Goal: Check status: Check status

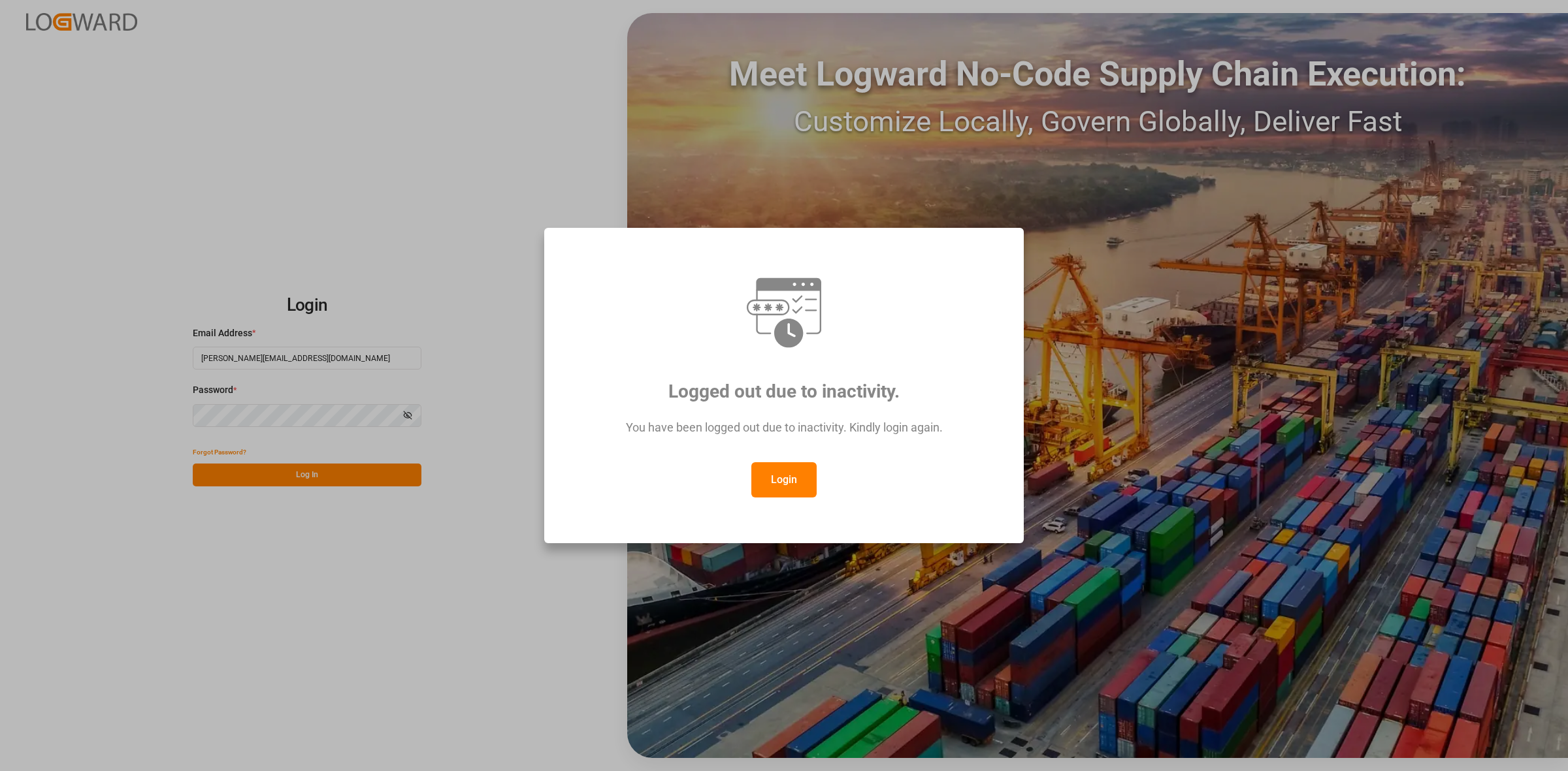
click at [770, 464] on button "Login" at bounding box center [784, 480] width 65 height 36
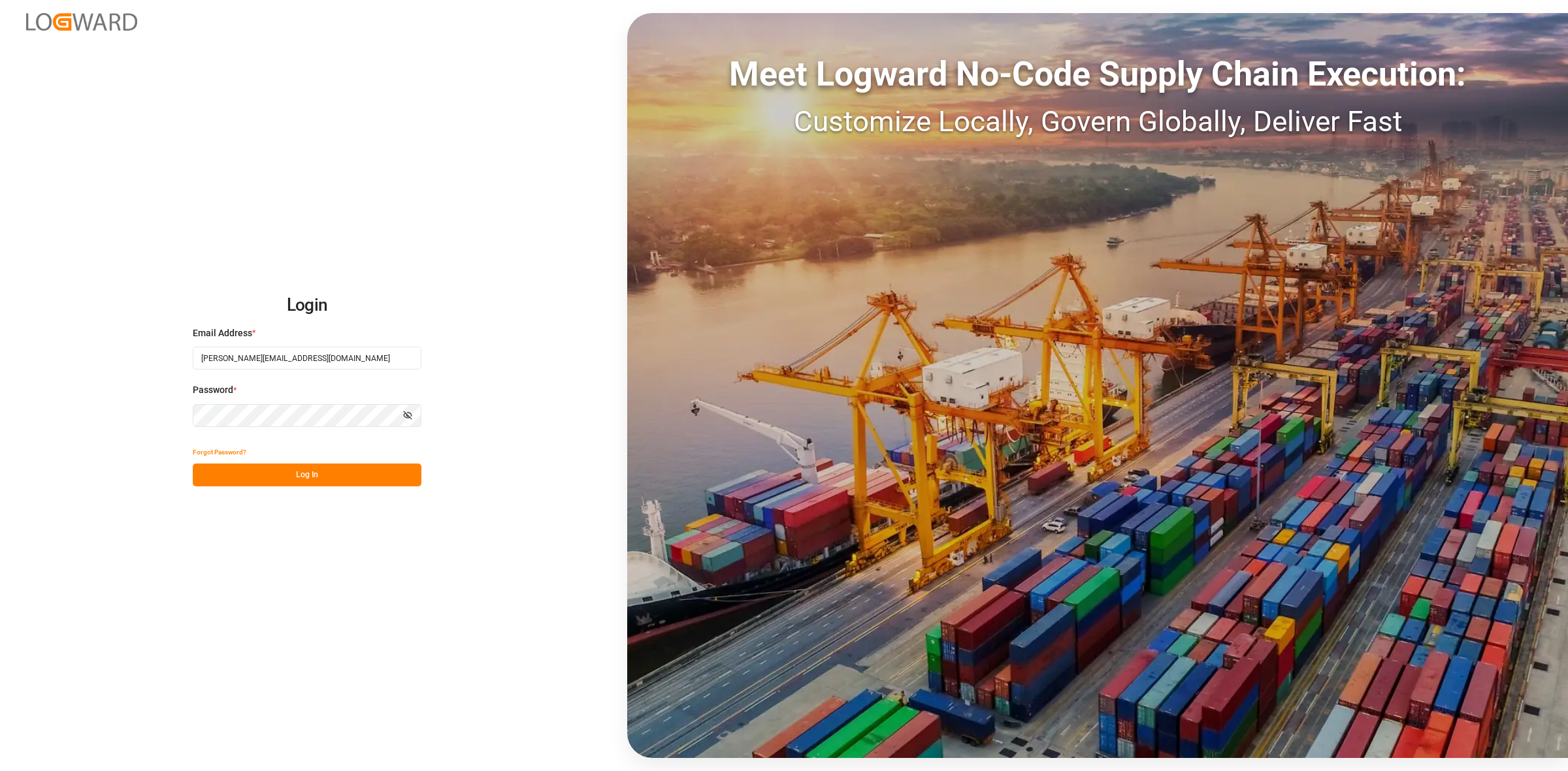
click at [304, 465] on button "Log In" at bounding box center [307, 475] width 228 height 23
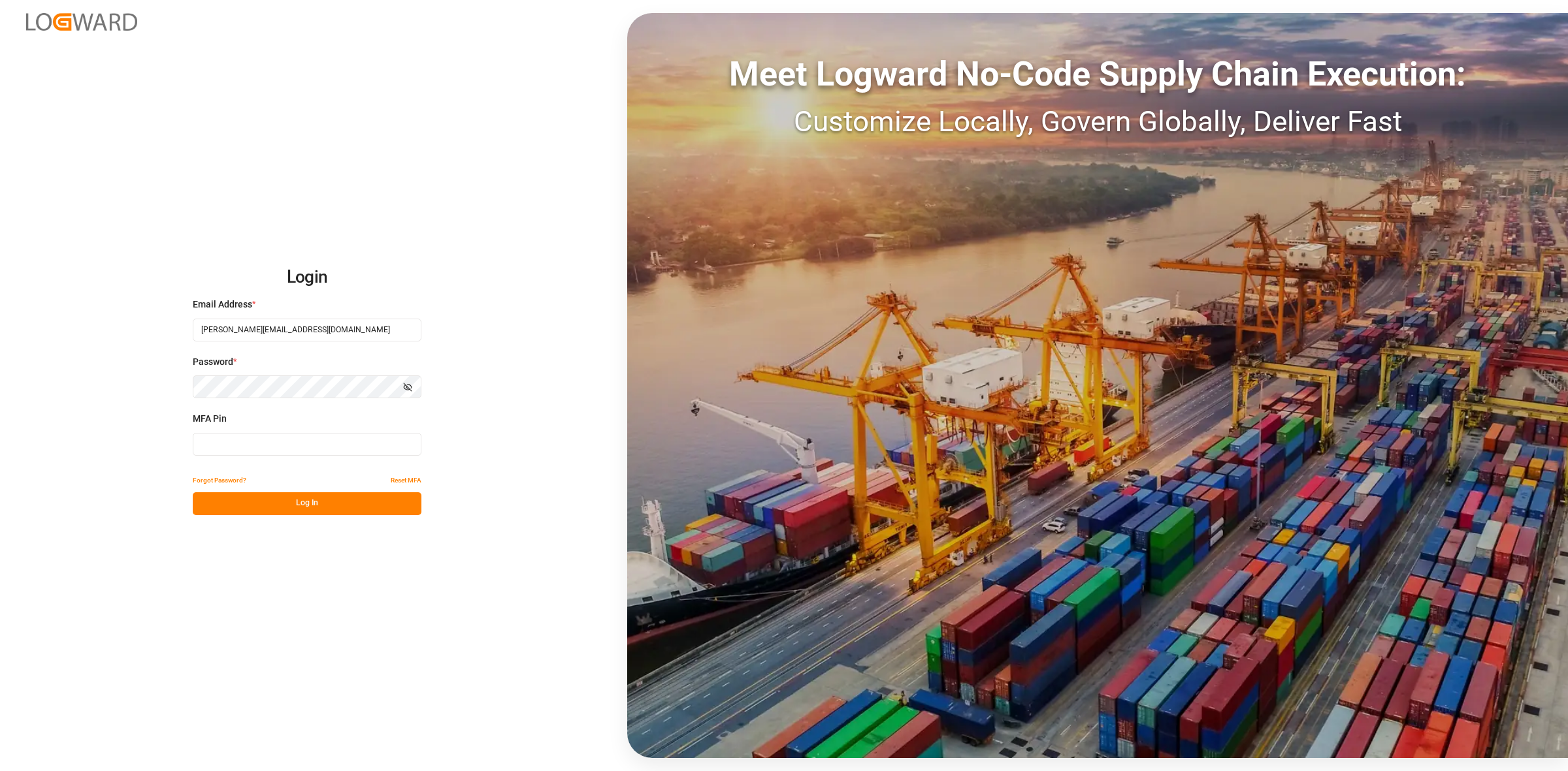
click at [247, 443] on input at bounding box center [307, 445] width 228 height 23
type input "478977"
click at [339, 502] on button "Log In" at bounding box center [307, 504] width 228 height 23
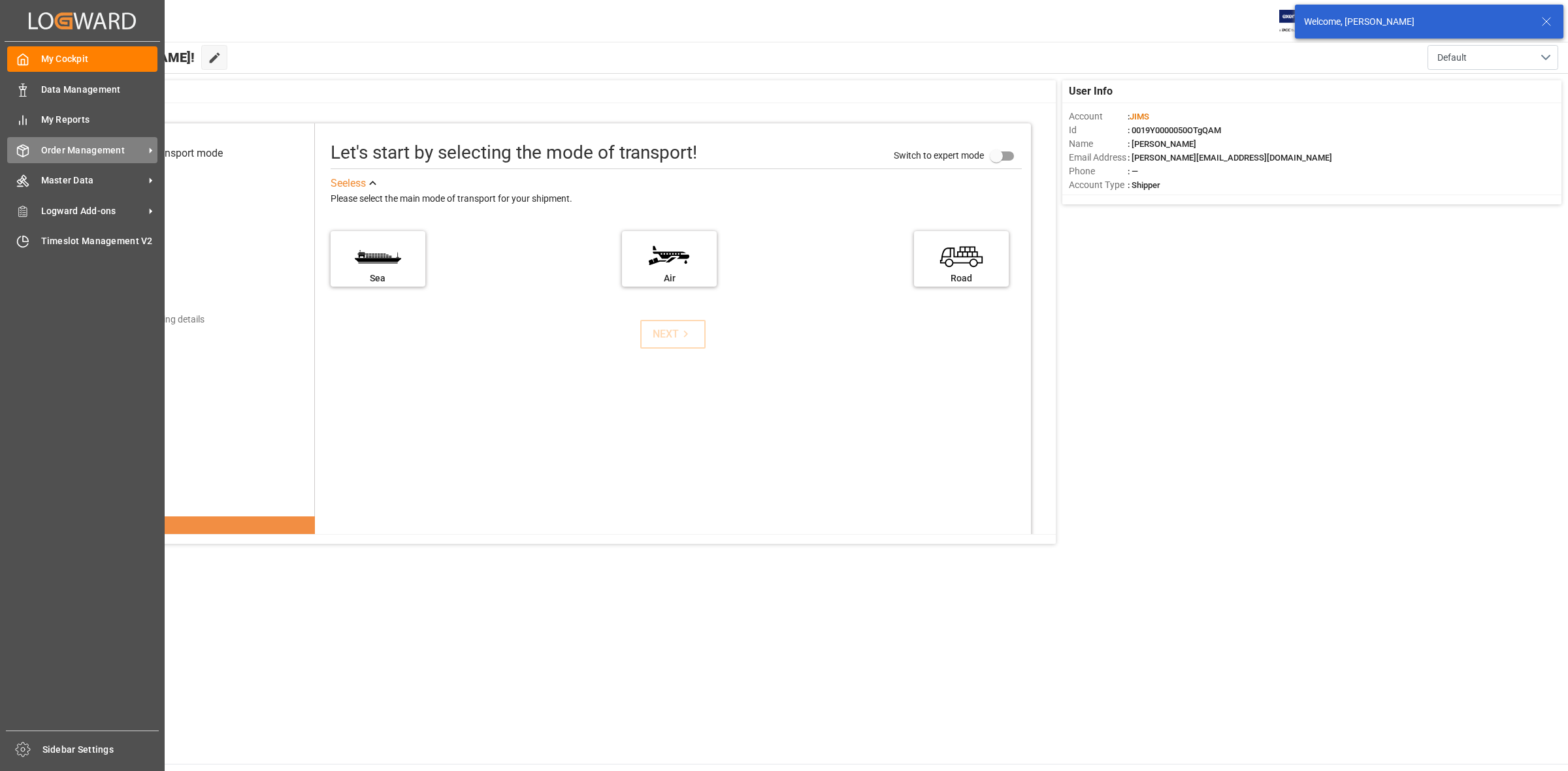
click at [79, 150] on span "Order Management" at bounding box center [92, 150] width 103 height 14
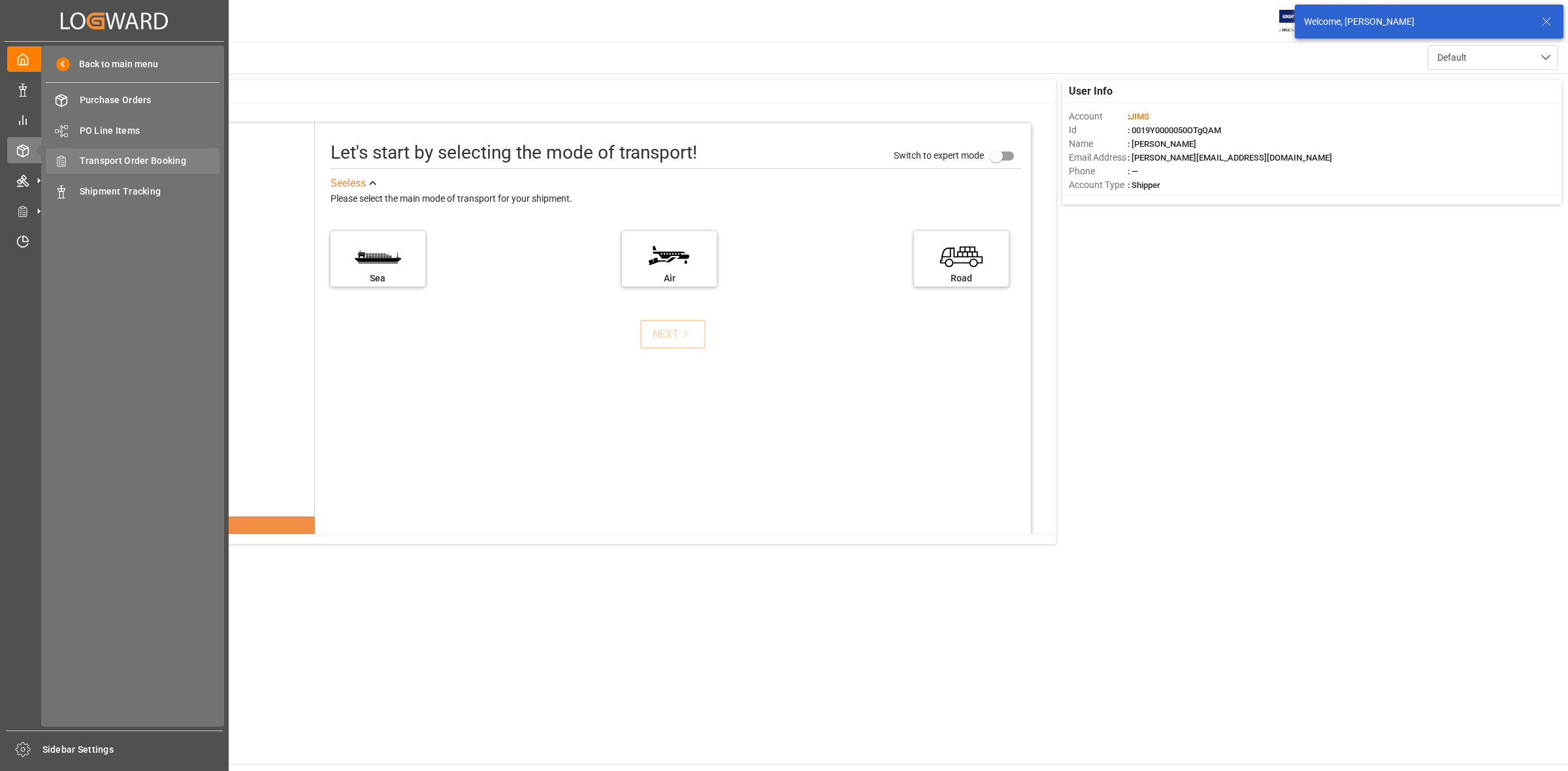
click at [157, 162] on span "Transport Order Booking" at bounding box center [150, 161] width 141 height 14
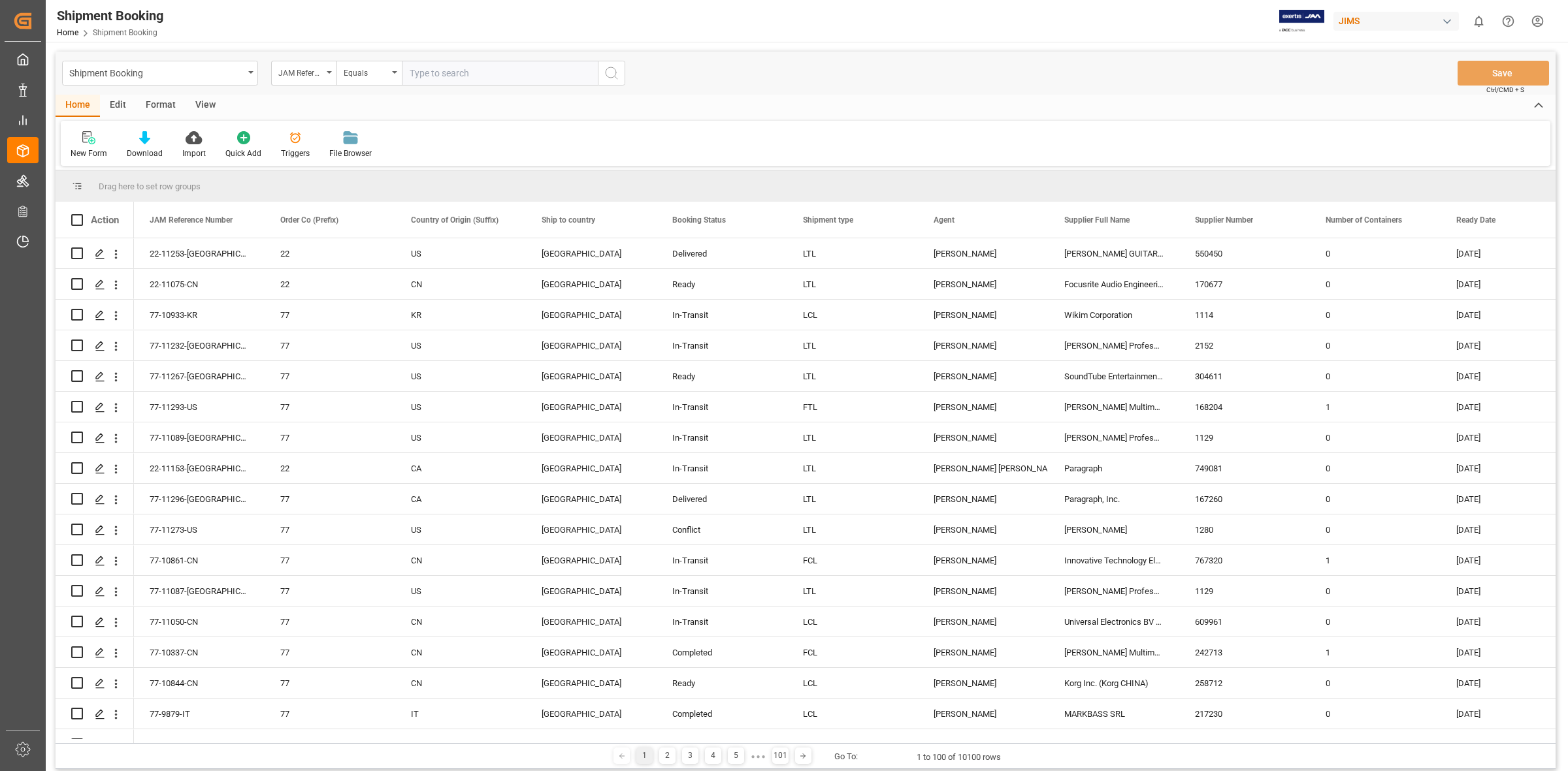
click at [408, 76] on input "text" at bounding box center [500, 73] width 196 height 25
type input "77-10738-CN"
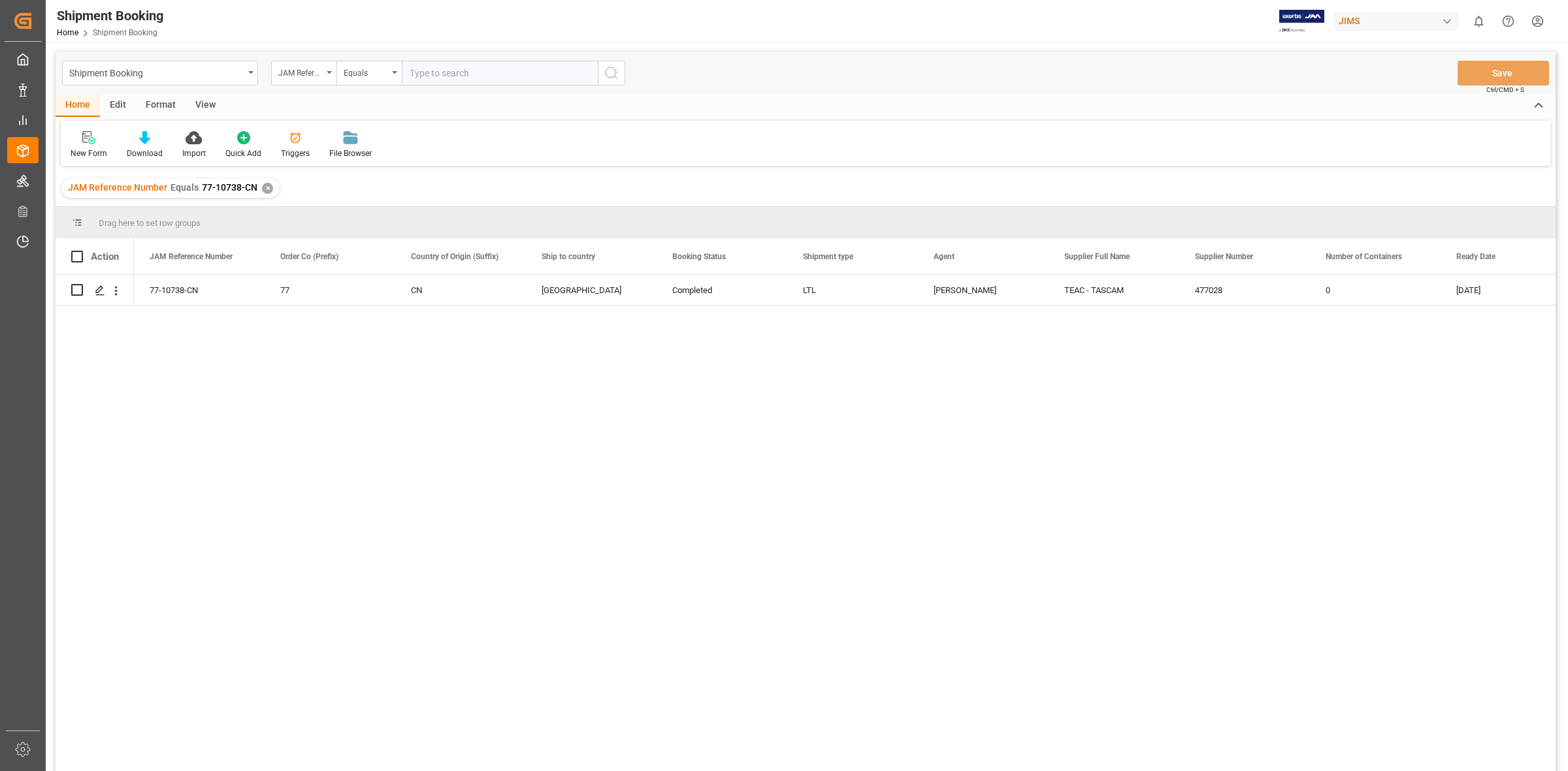
click at [376, 345] on div "77-10738-CN 77 CN Canada Completed LTL [PERSON_NAME] TEAC - TASCAM 477028 0 [DA…" at bounding box center [844, 527] width 1422 height 504
click at [103, 288] on icon "Press SPACE to select this row." at bounding box center [100, 291] width 10 height 10
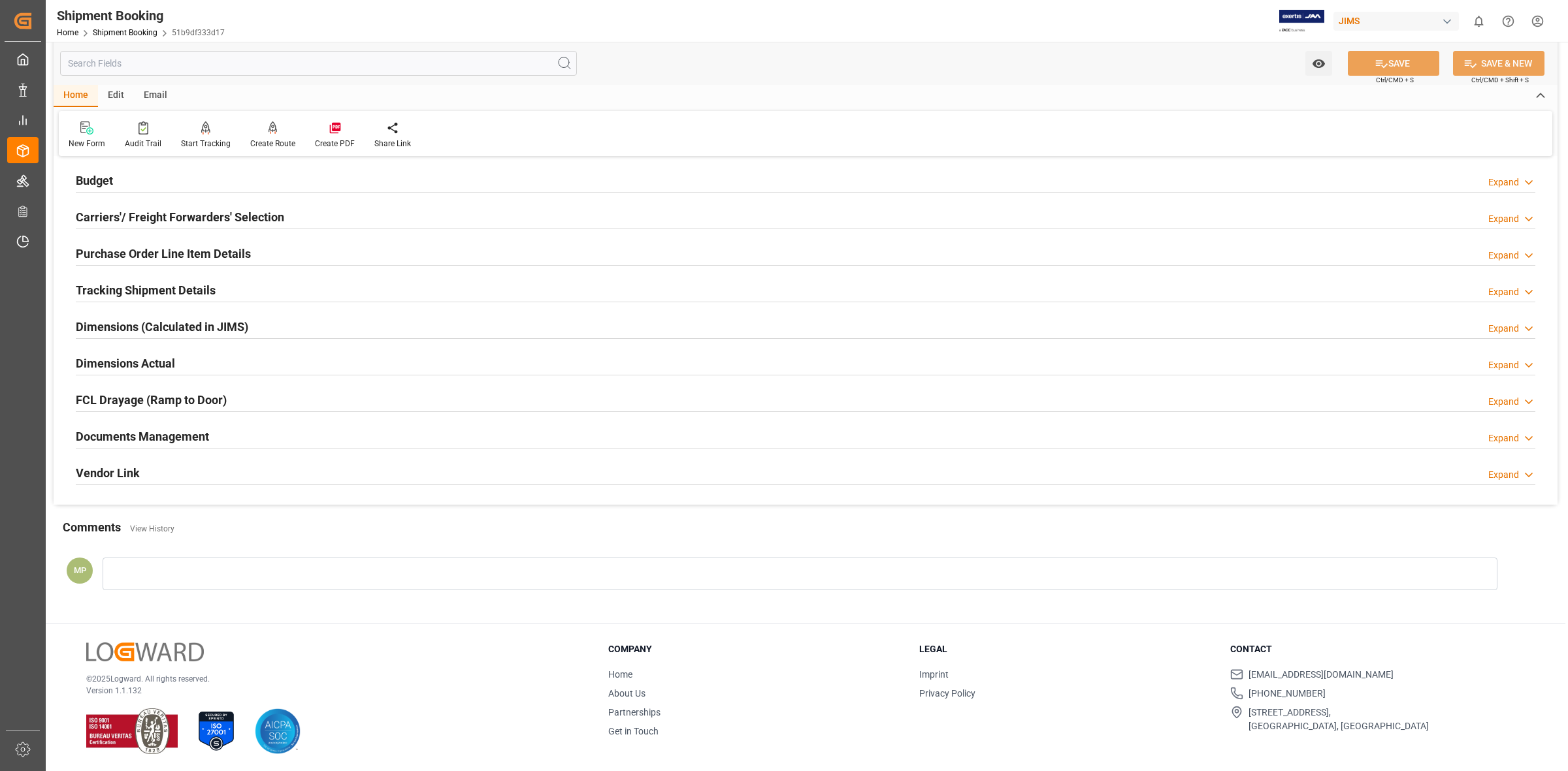
scroll to position [141, 0]
click at [281, 442] on div "Documents Management Expand" at bounding box center [805, 435] width 1459 height 25
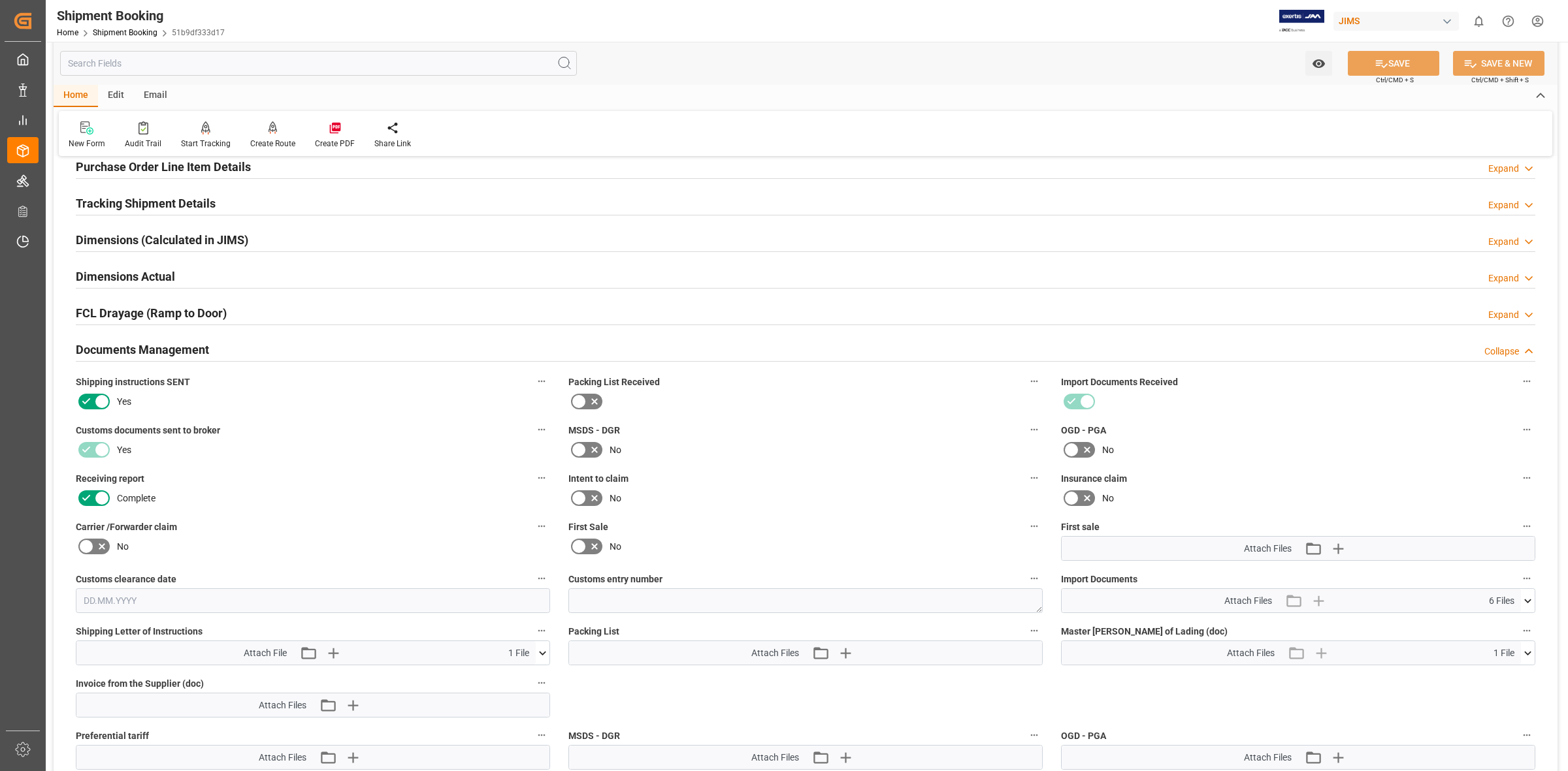
scroll to position [468, 0]
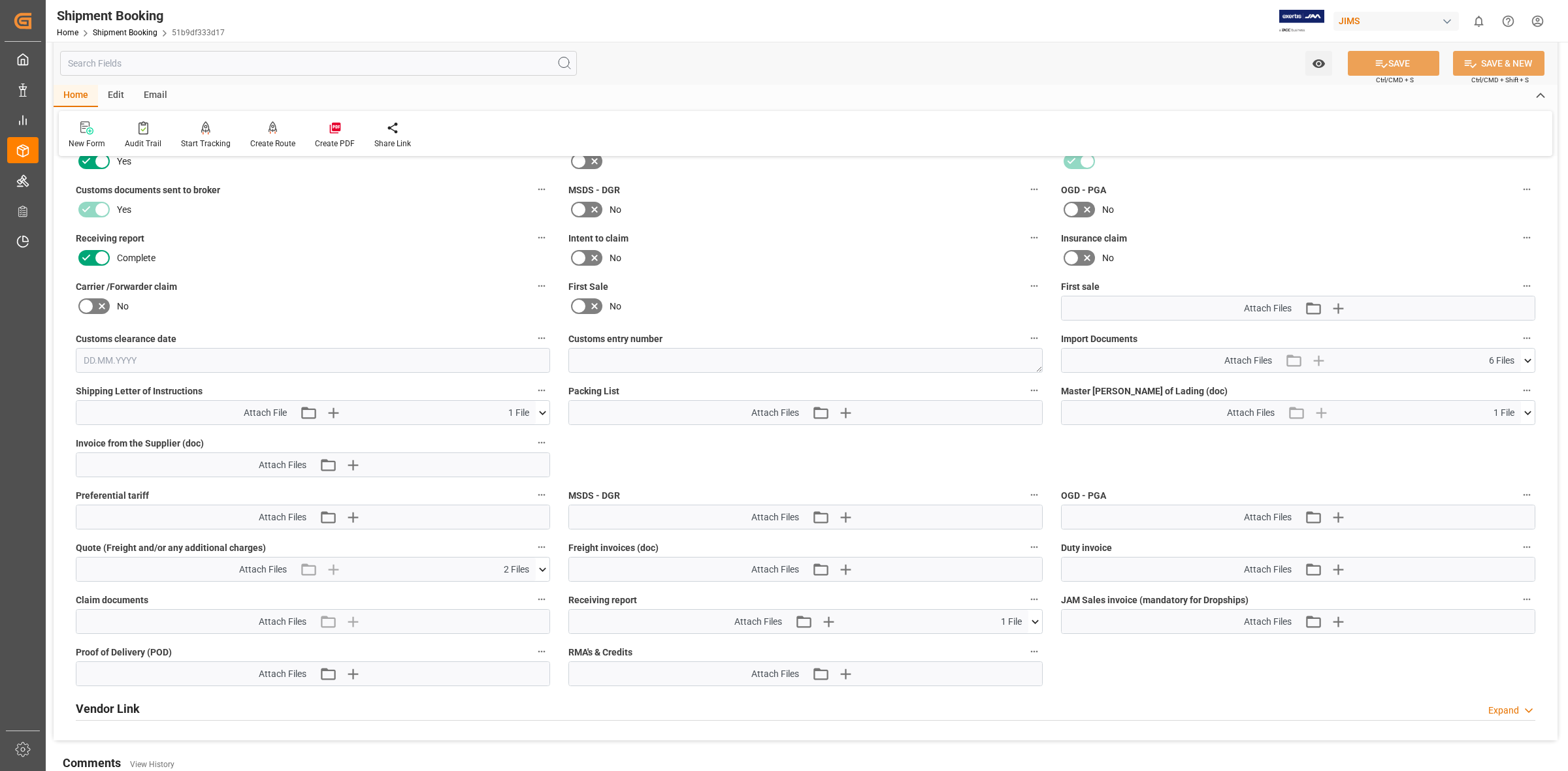
click at [1529, 356] on icon at bounding box center [1528, 361] width 14 height 14
click at [1117, 379] on div "FUL0245076 CI.pdf" at bounding box center [1299, 386] width 459 height 14
click at [1126, 381] on div "FUL0245076 CI.pdf" at bounding box center [1299, 386] width 459 height 14
click at [1520, 381] on icon at bounding box center [1521, 386] width 12 height 9
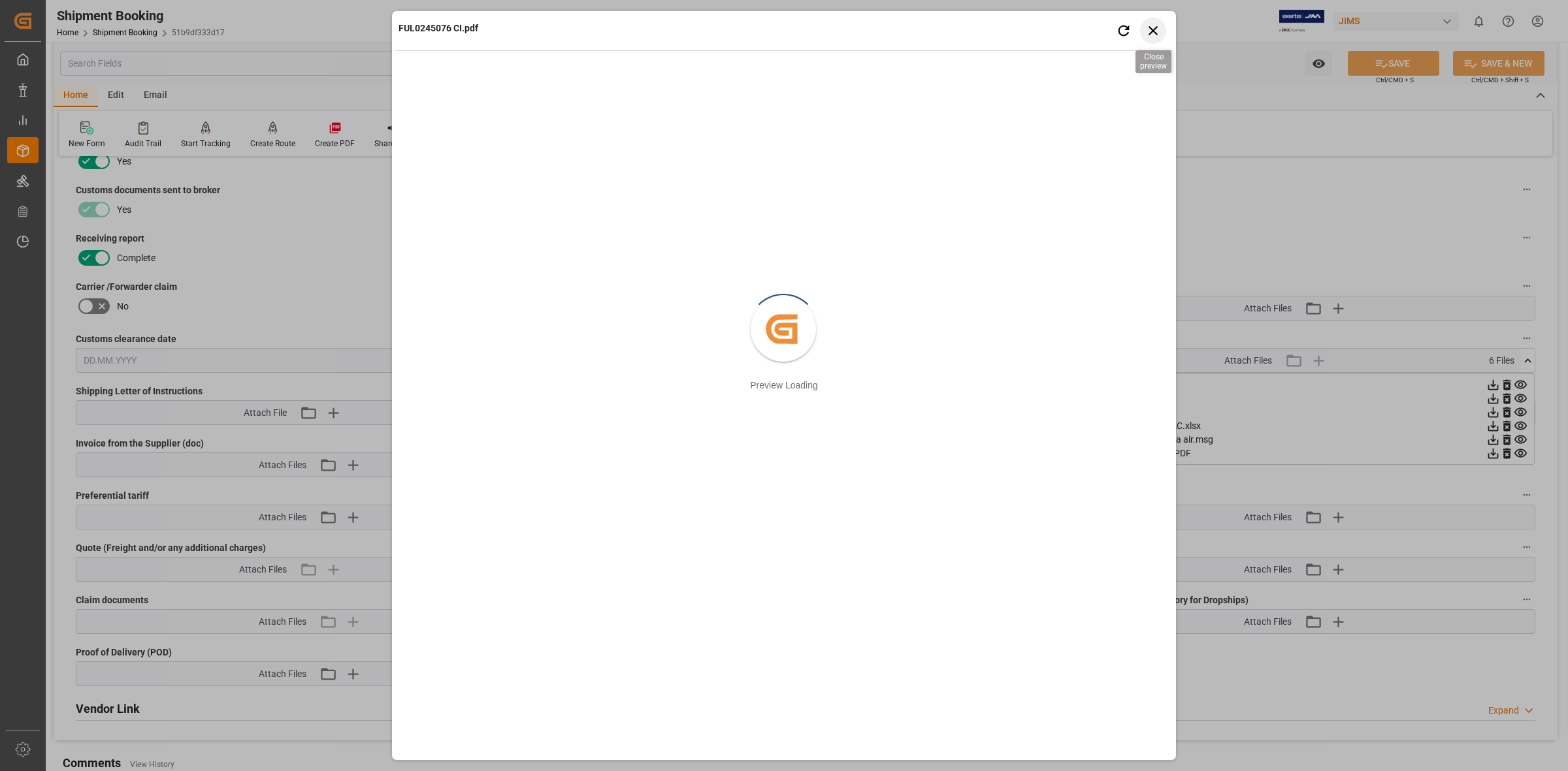
click at [1148, 25] on icon "button" at bounding box center [1154, 30] width 17 height 16
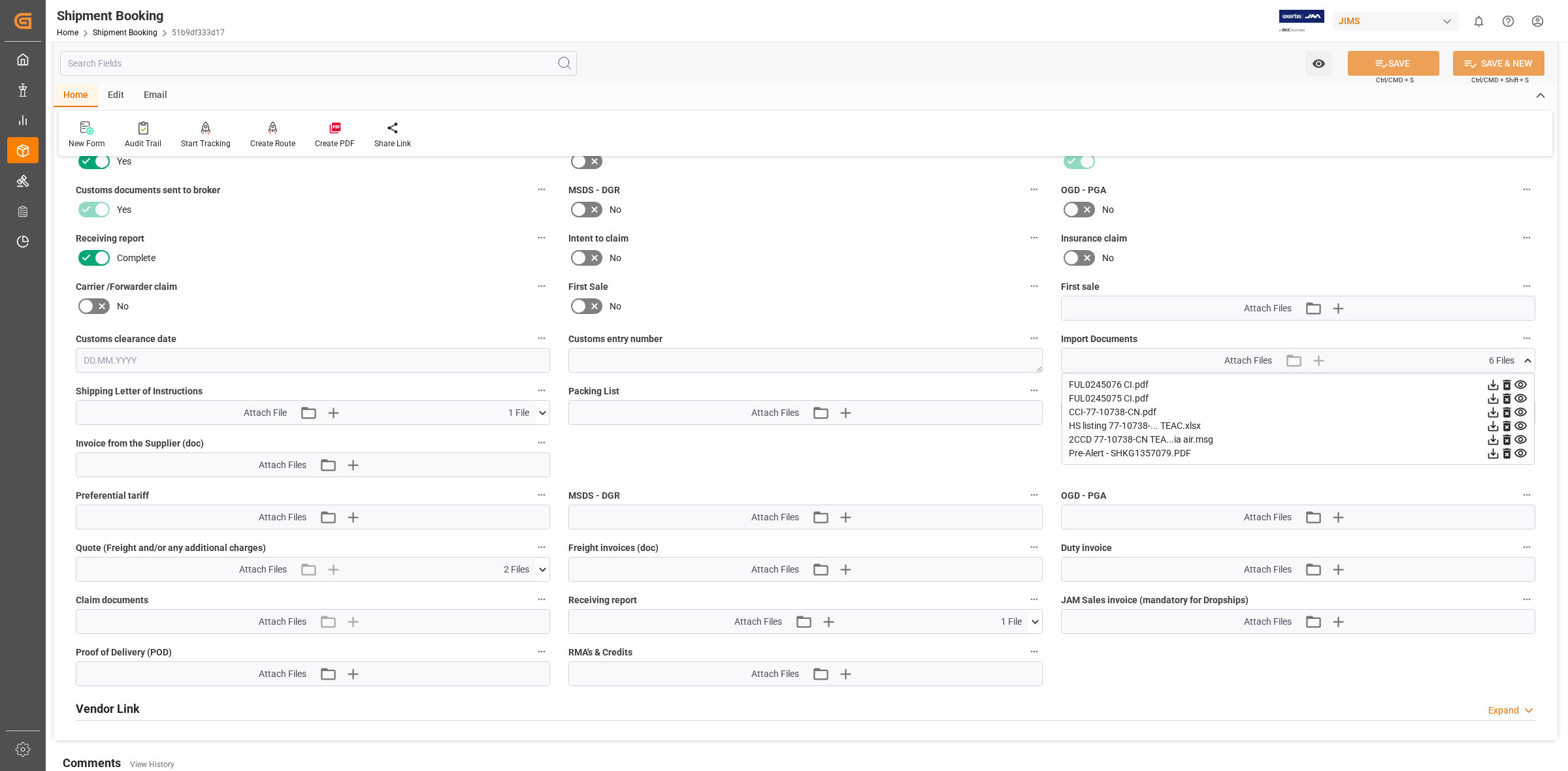
click at [1519, 397] on icon at bounding box center [1521, 399] width 12 height 9
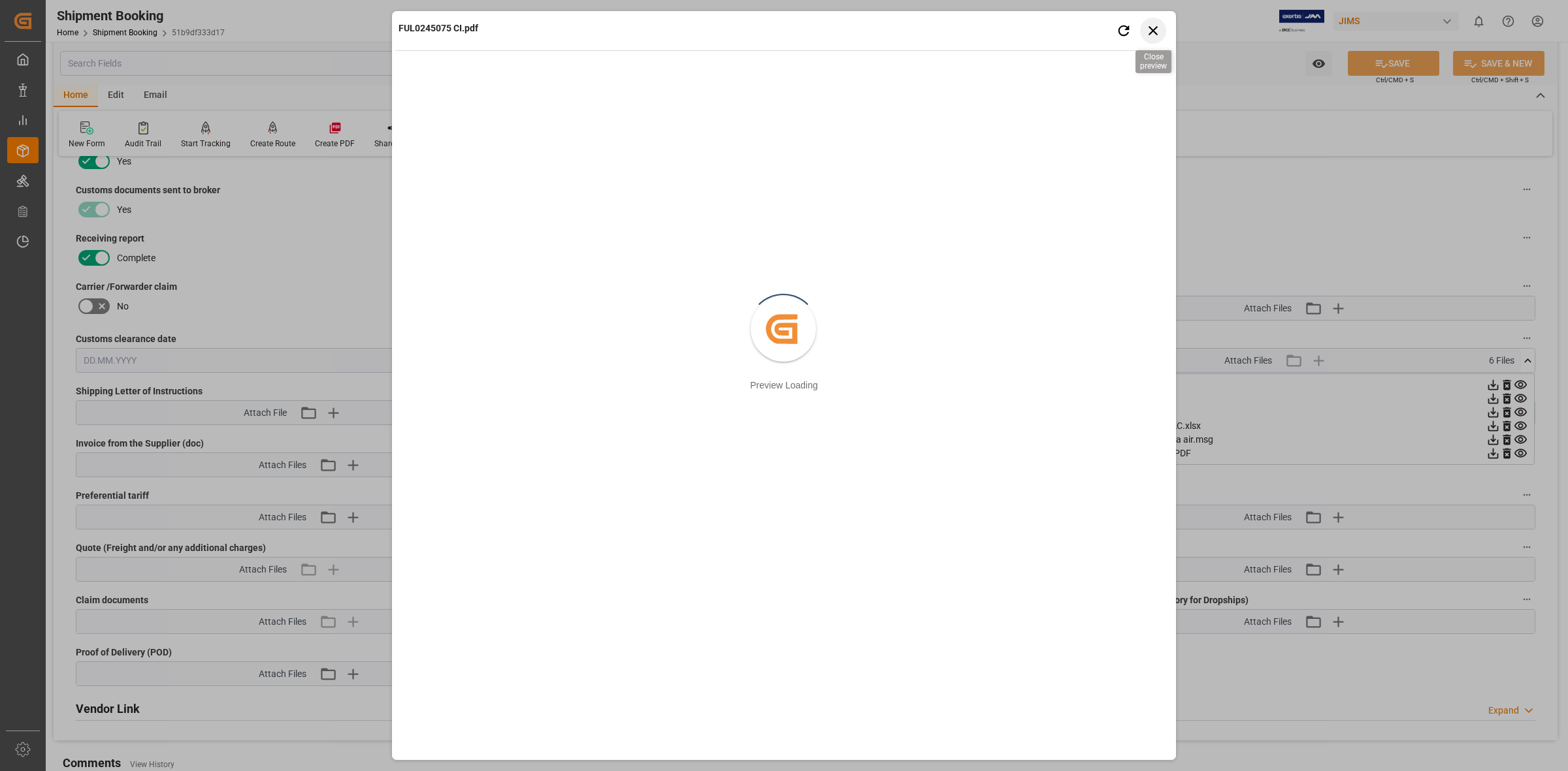
click at [1154, 28] on icon "button" at bounding box center [1154, 30] width 17 height 16
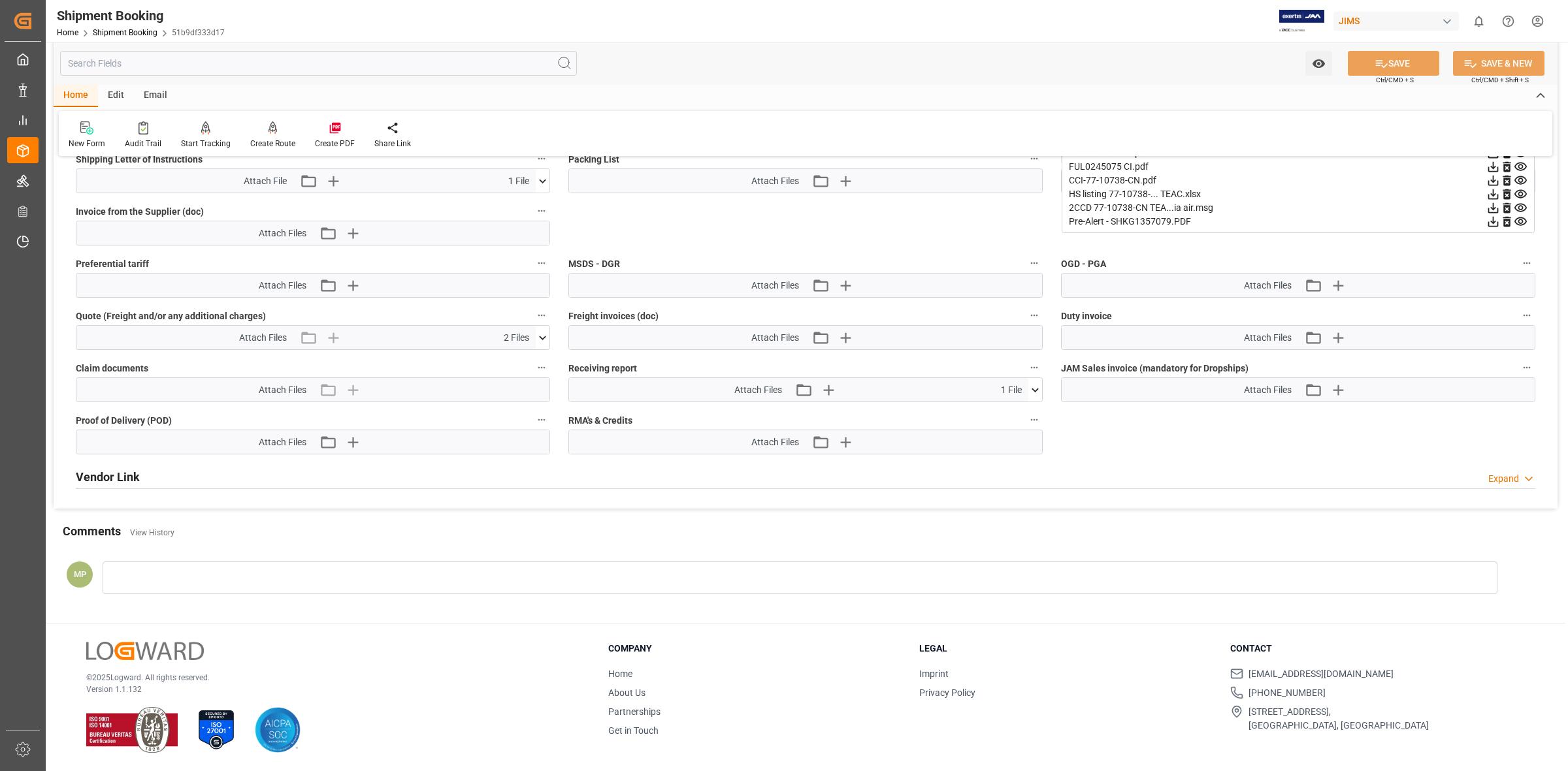
scroll to position [537, 0]
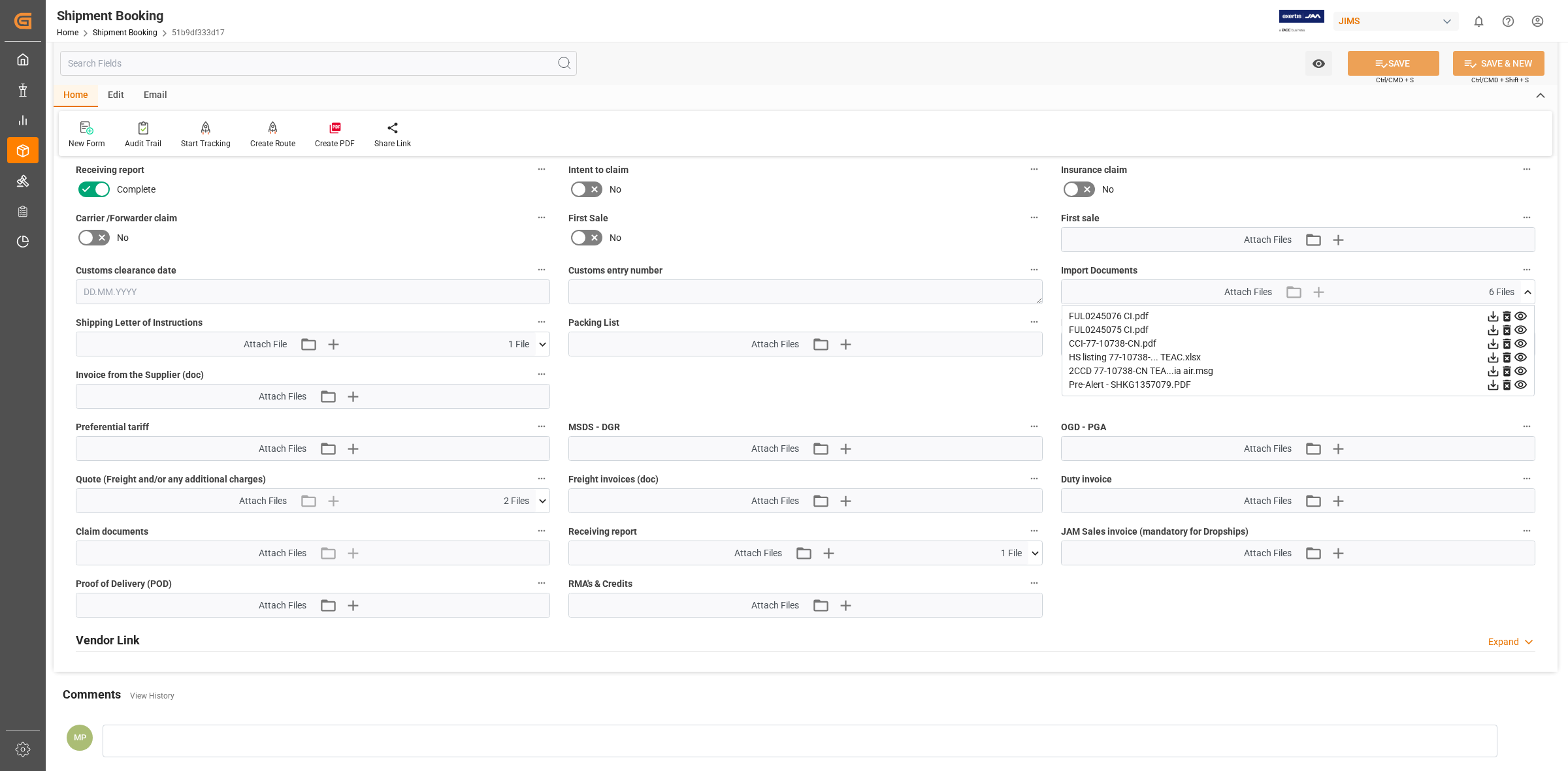
click at [537, 341] on icon at bounding box center [543, 345] width 14 height 14
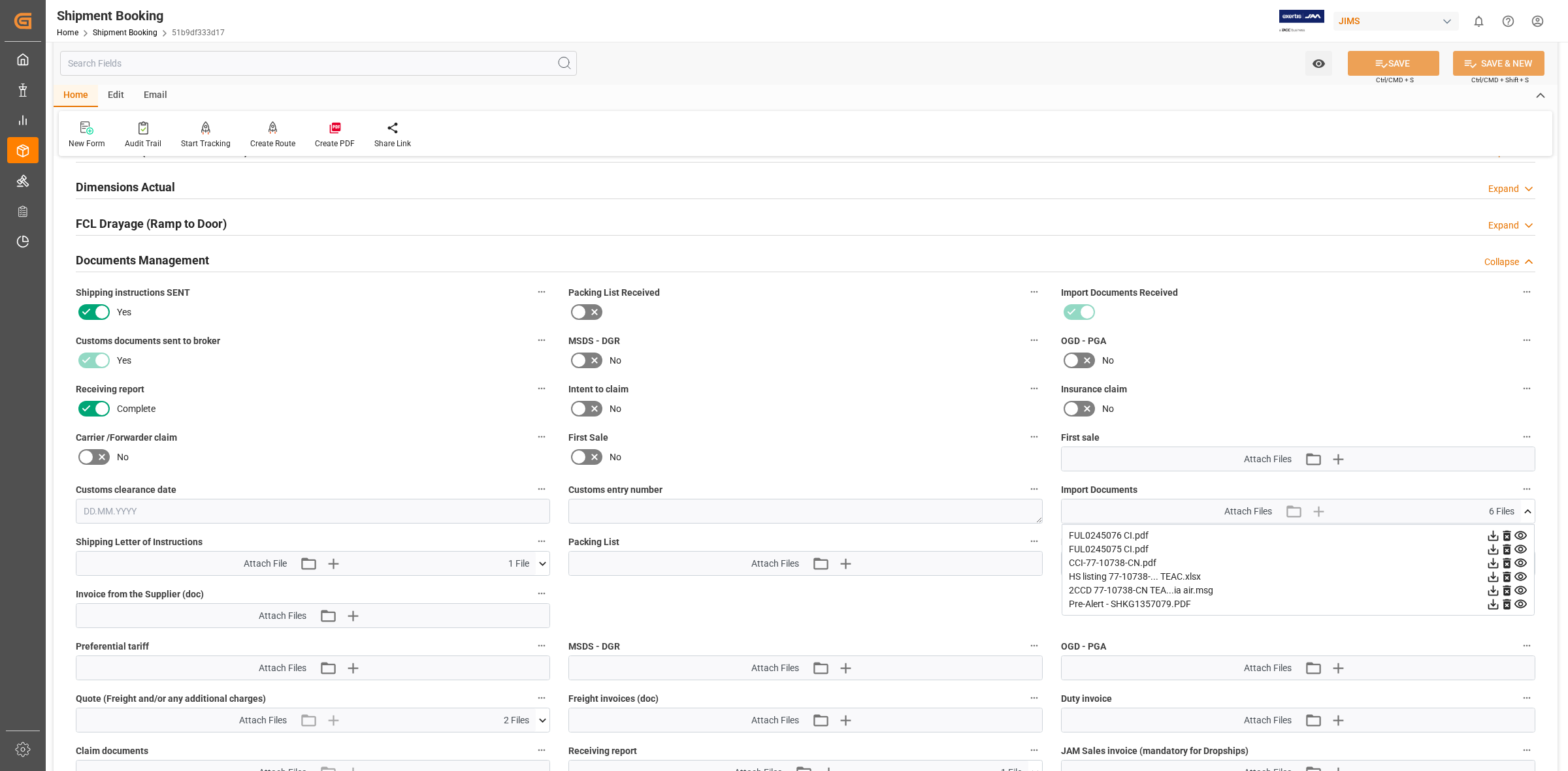
scroll to position [291, 0]
